Goal: Task Accomplishment & Management: Use online tool/utility

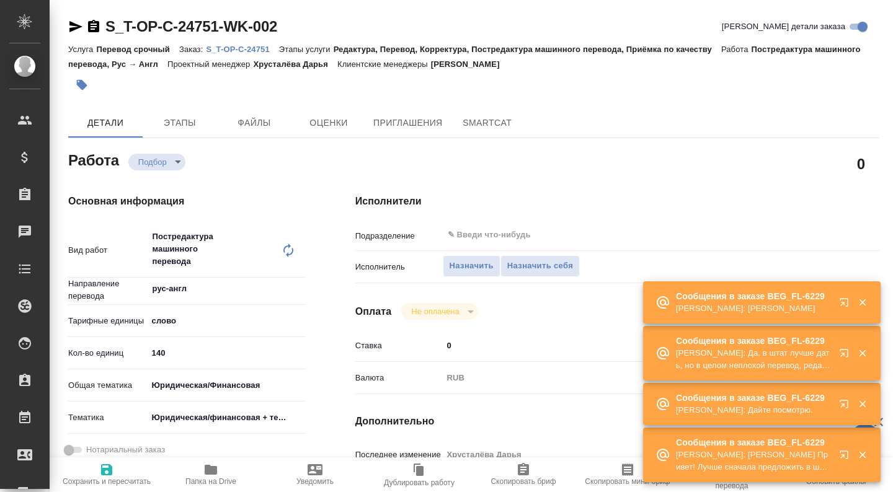
type textarea "x"
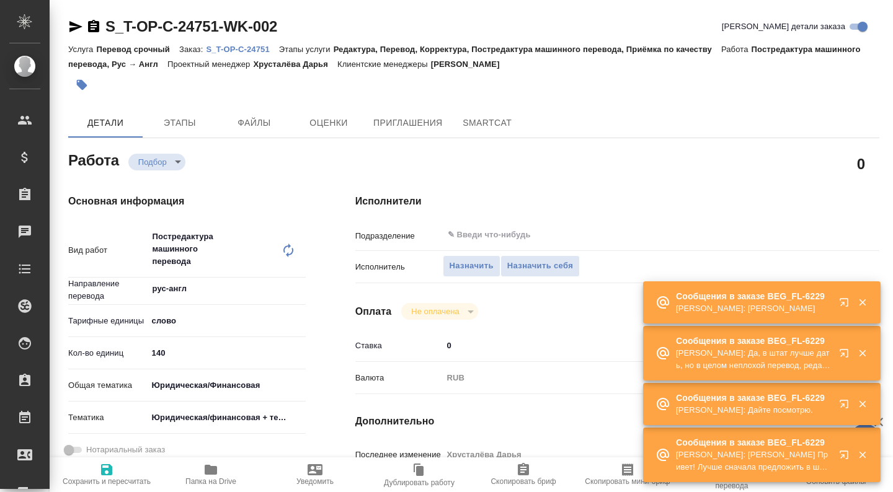
type textarea "x"
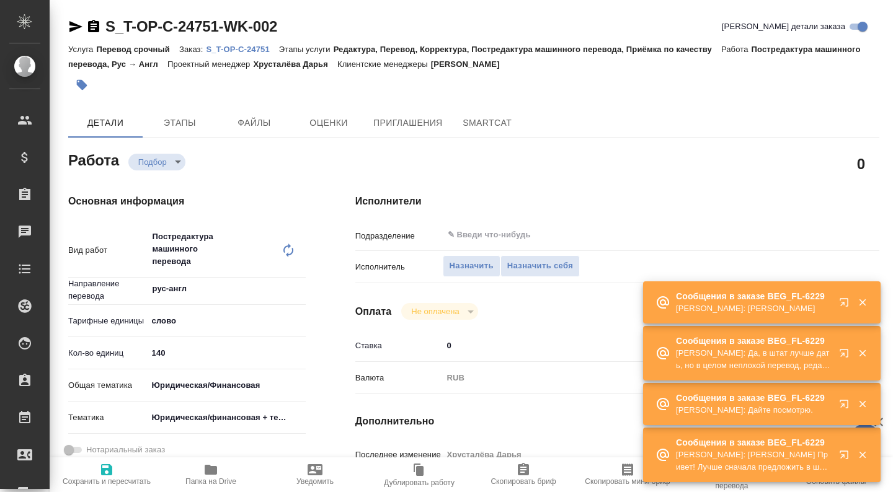
type textarea "x"
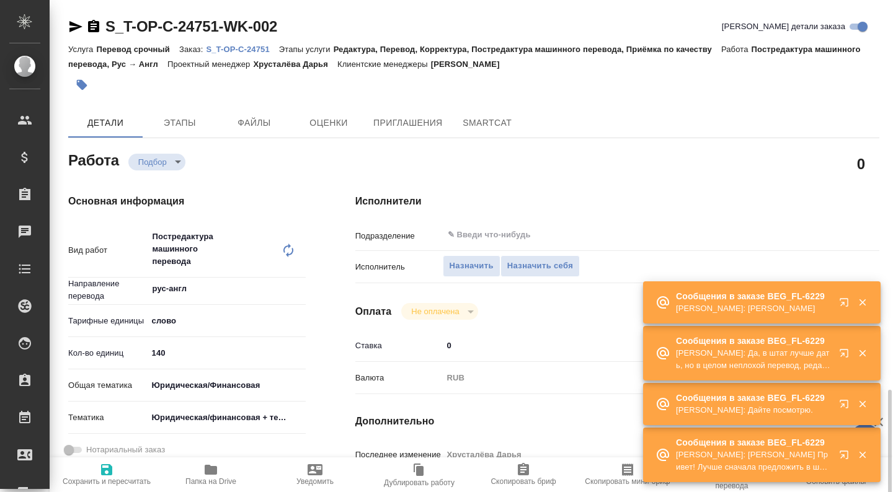
scroll to position [268, 0]
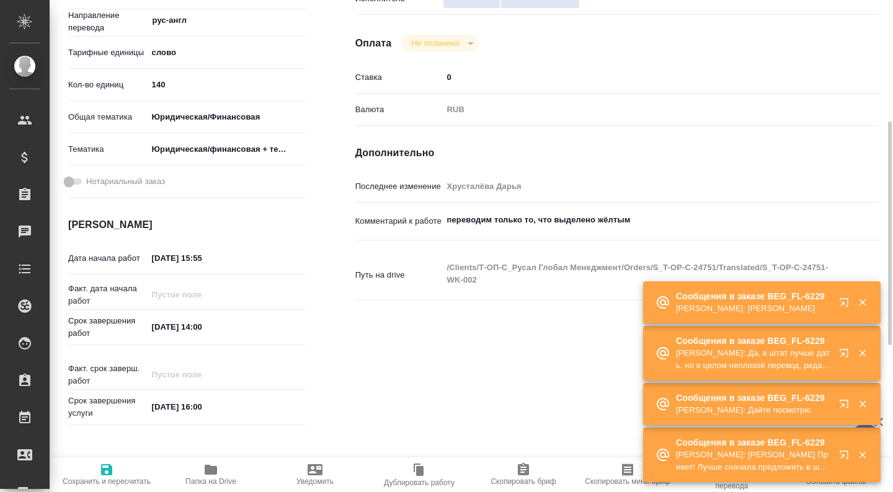
type textarea "x"
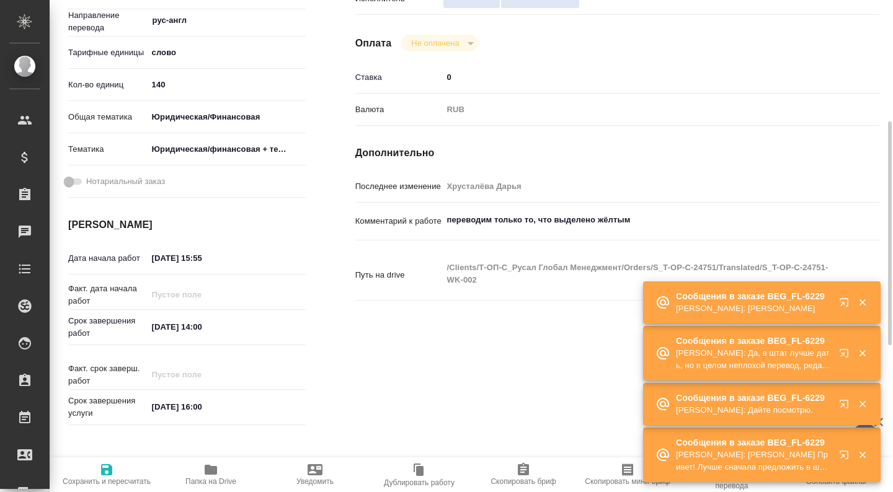
type textarea "x"
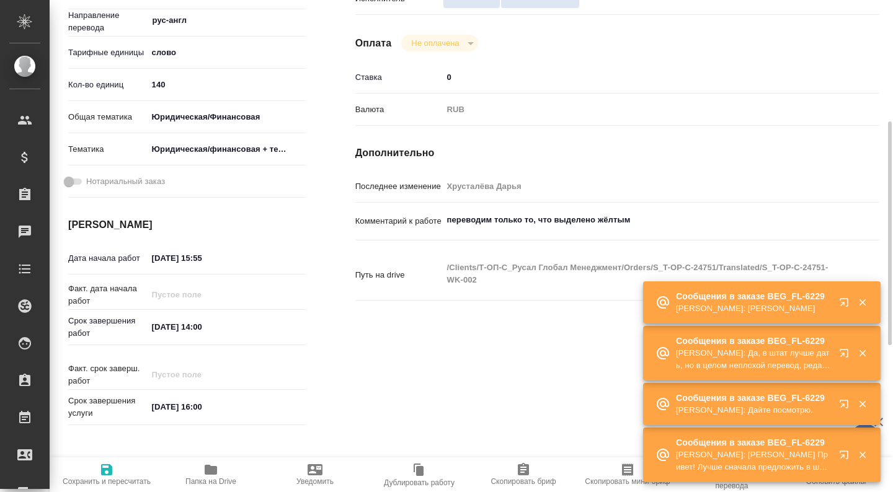
click at [197, 479] on span "Папка на Drive" at bounding box center [210, 481] width 51 height 9
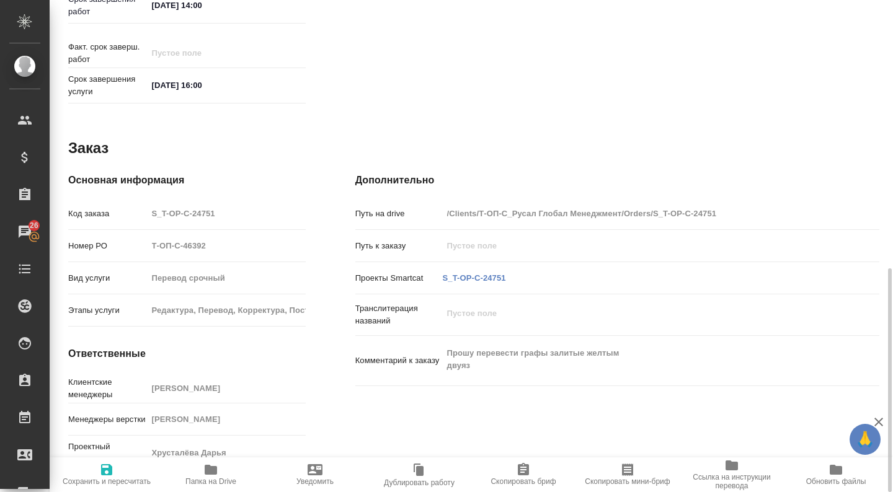
scroll to position [0, 0]
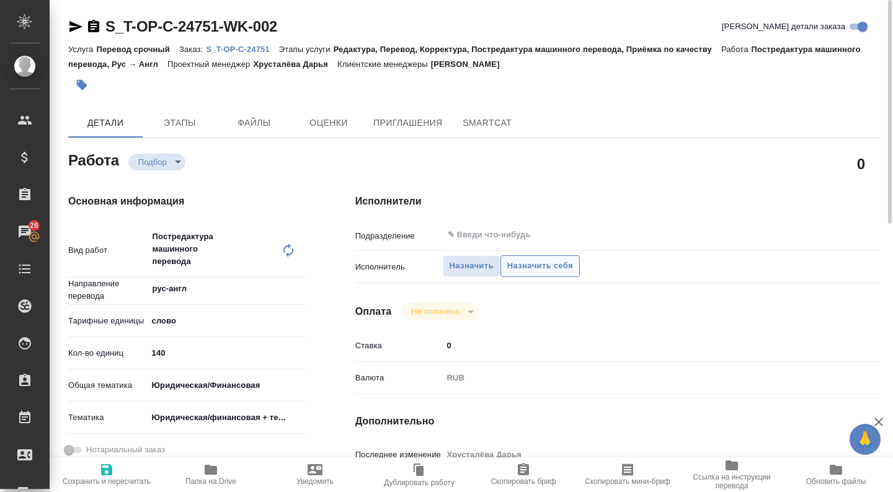
click at [520, 268] on span "Назначить себя" at bounding box center [540, 266] width 66 height 14
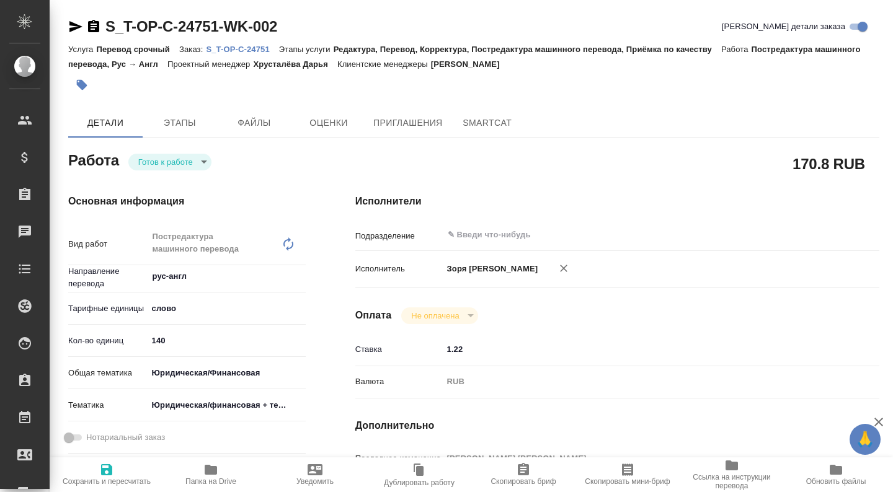
type textarea "x"
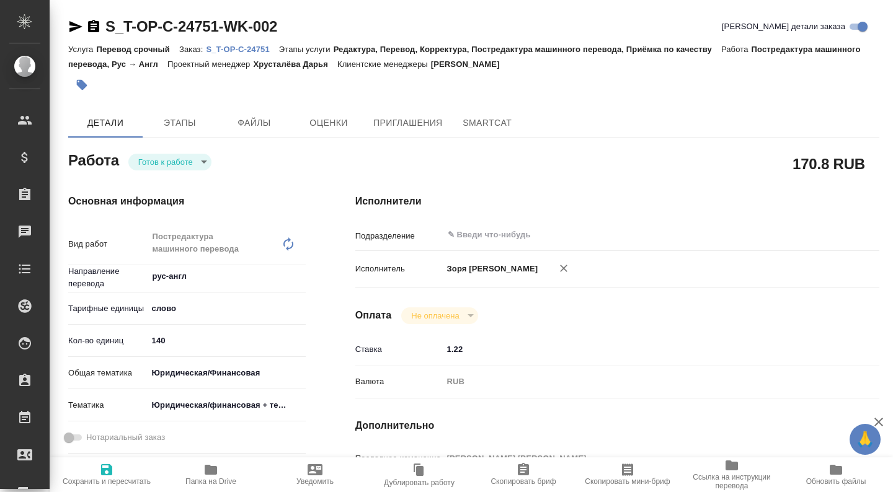
type textarea "x"
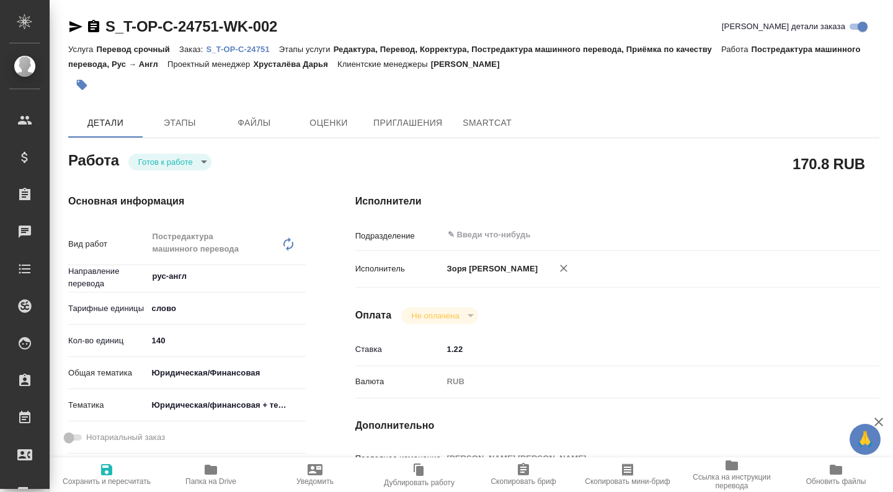
type textarea "x"
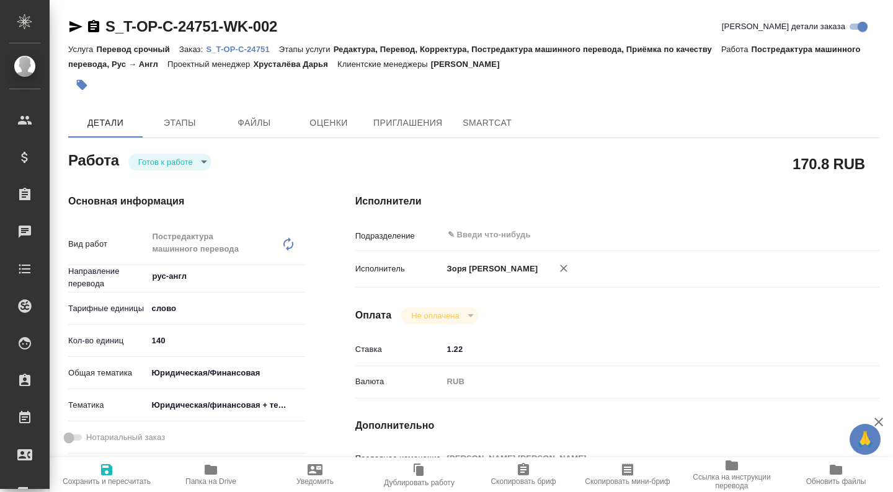
type textarea "x"
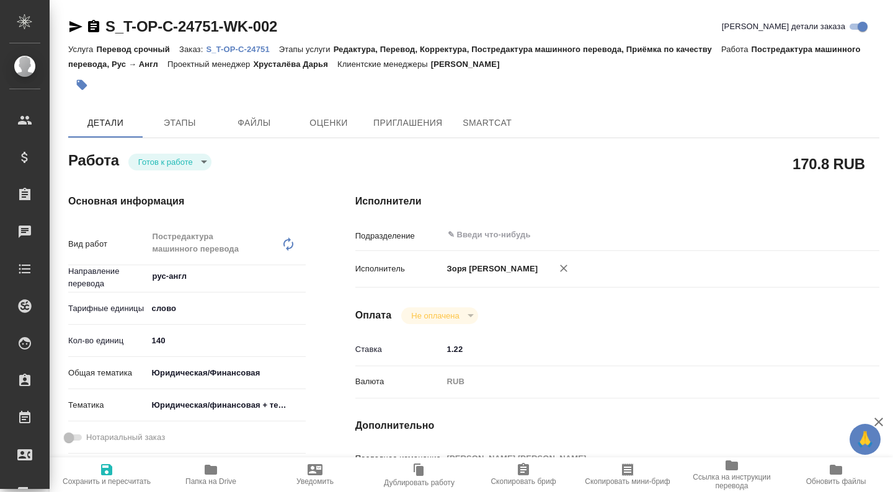
type textarea "x"
